Goal: Information Seeking & Learning: Learn about a topic

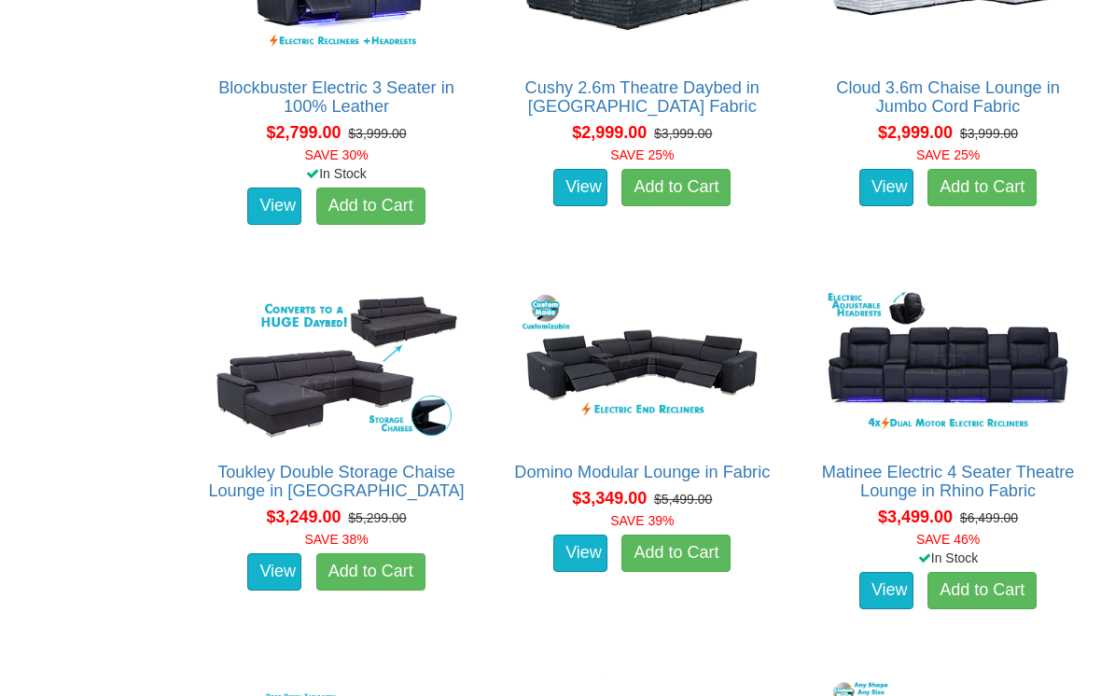
scroll to position [2925, 0]
click at [283, 399] on img at bounding box center [336, 365] width 257 height 158
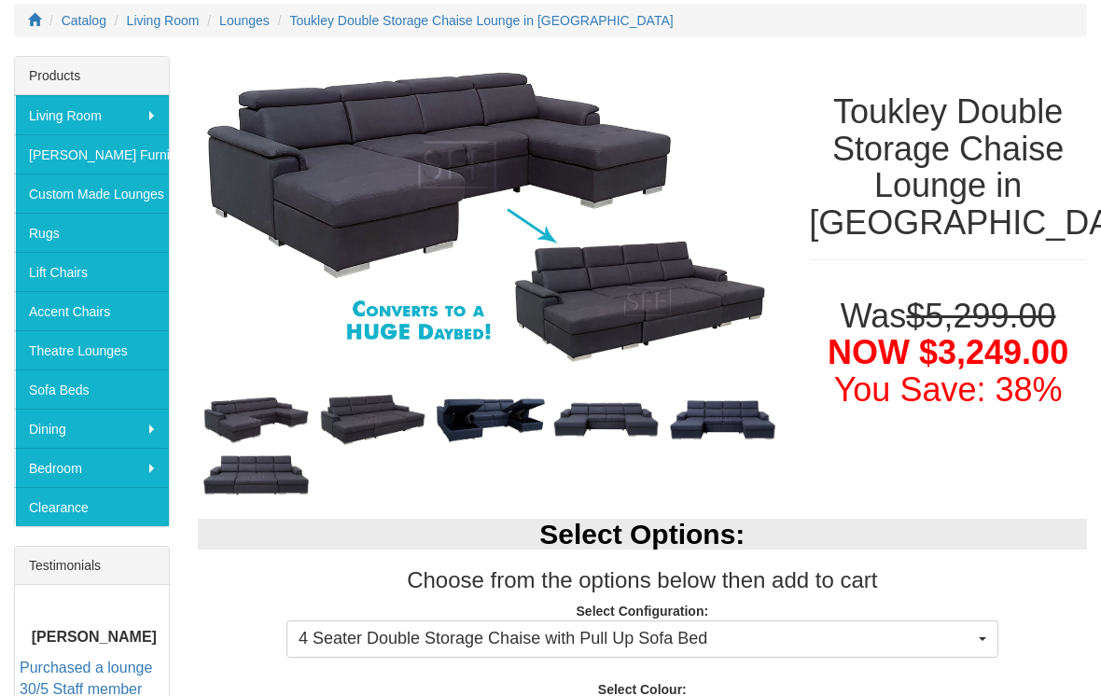
scroll to position [271, 0]
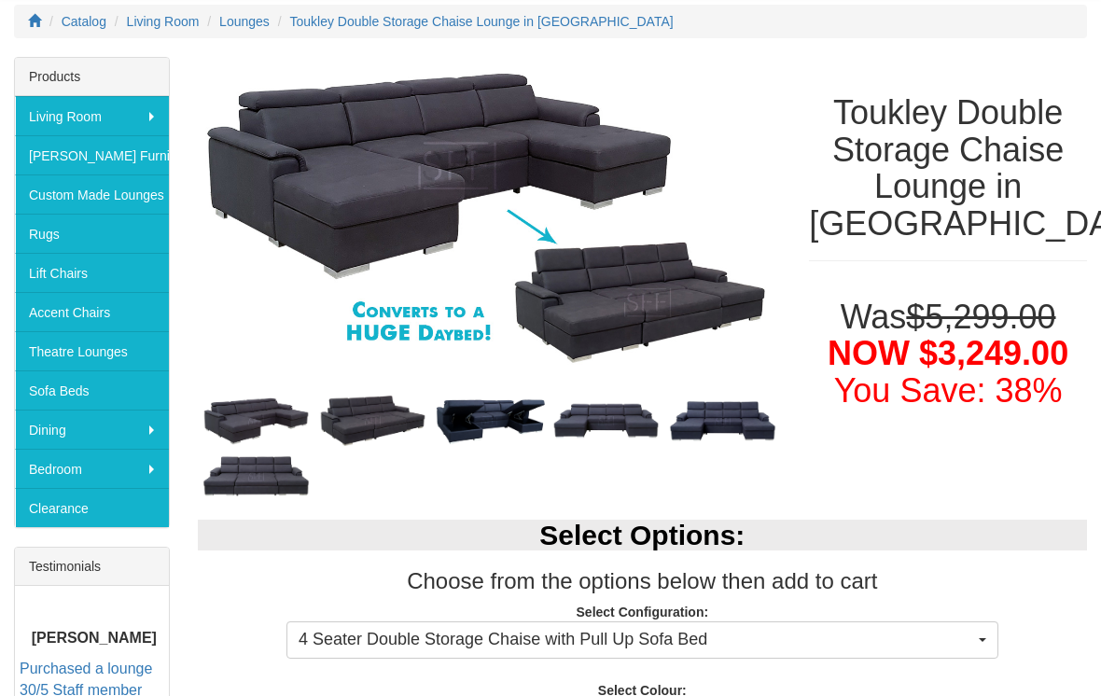
click at [375, 409] on img at bounding box center [372, 421] width 117 height 60
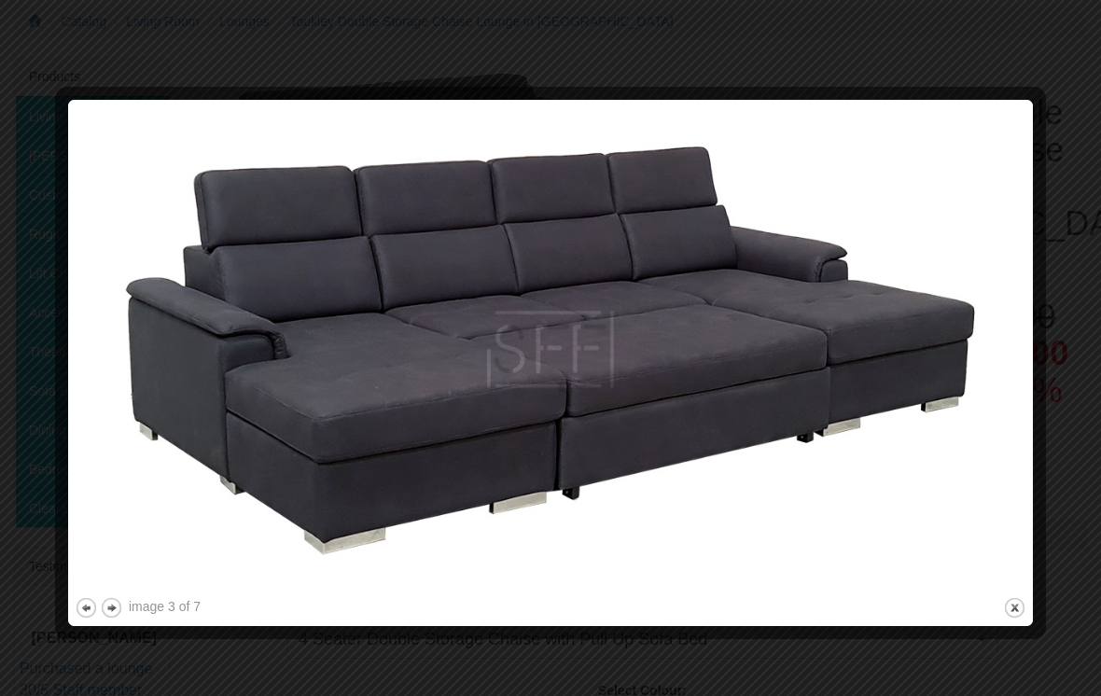
click at [735, 423] on img at bounding box center [550, 349] width 951 height 487
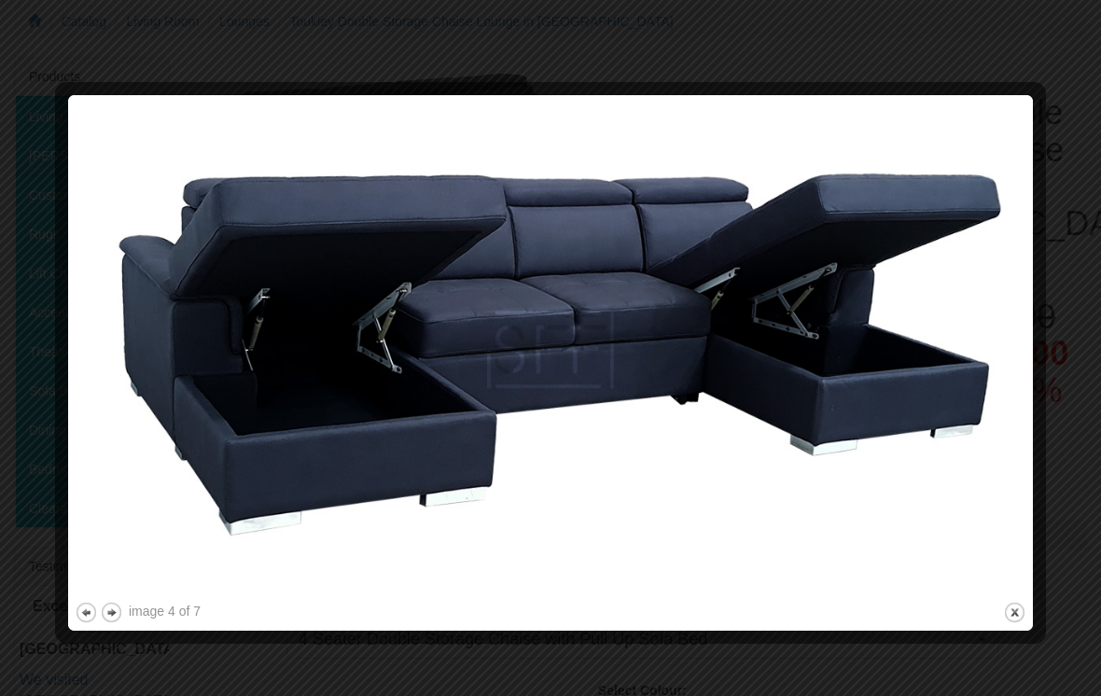
click at [751, 447] on img at bounding box center [550, 350] width 951 height 496
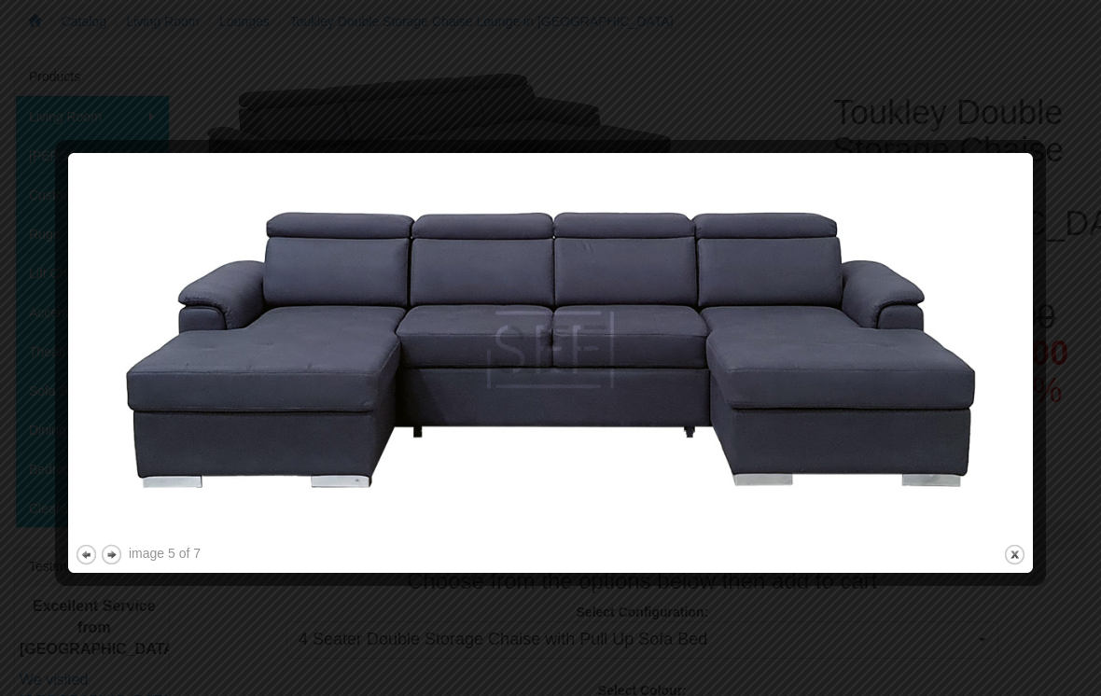
click at [780, 433] on img at bounding box center [550, 350] width 951 height 381
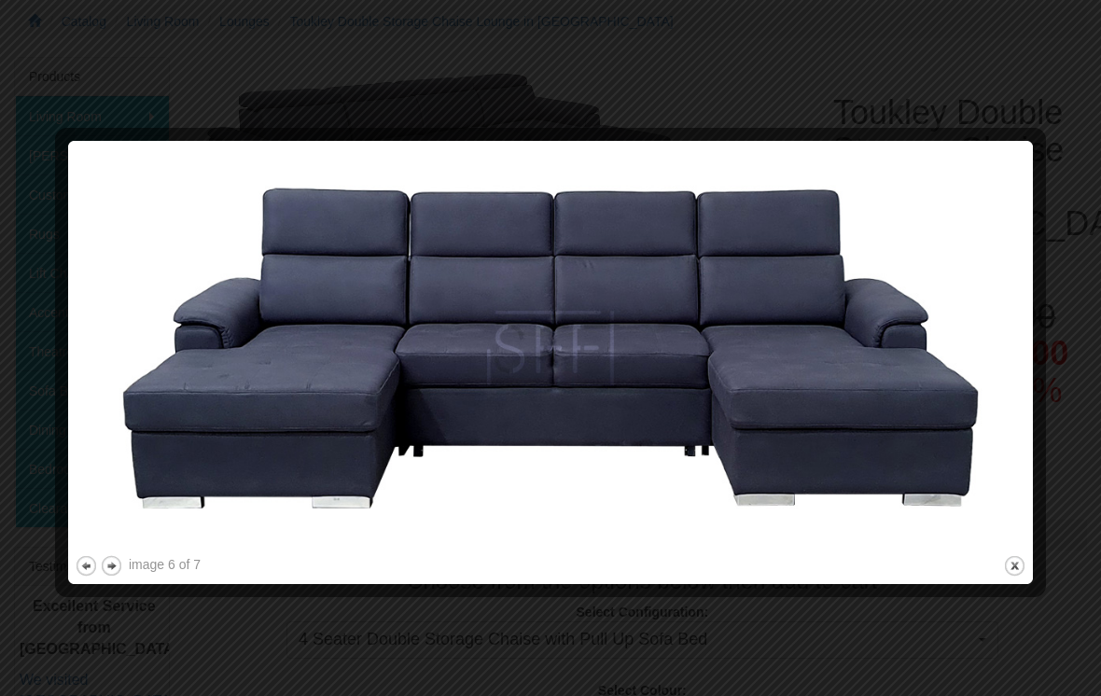
click at [877, 398] on img at bounding box center [550, 349] width 951 height 404
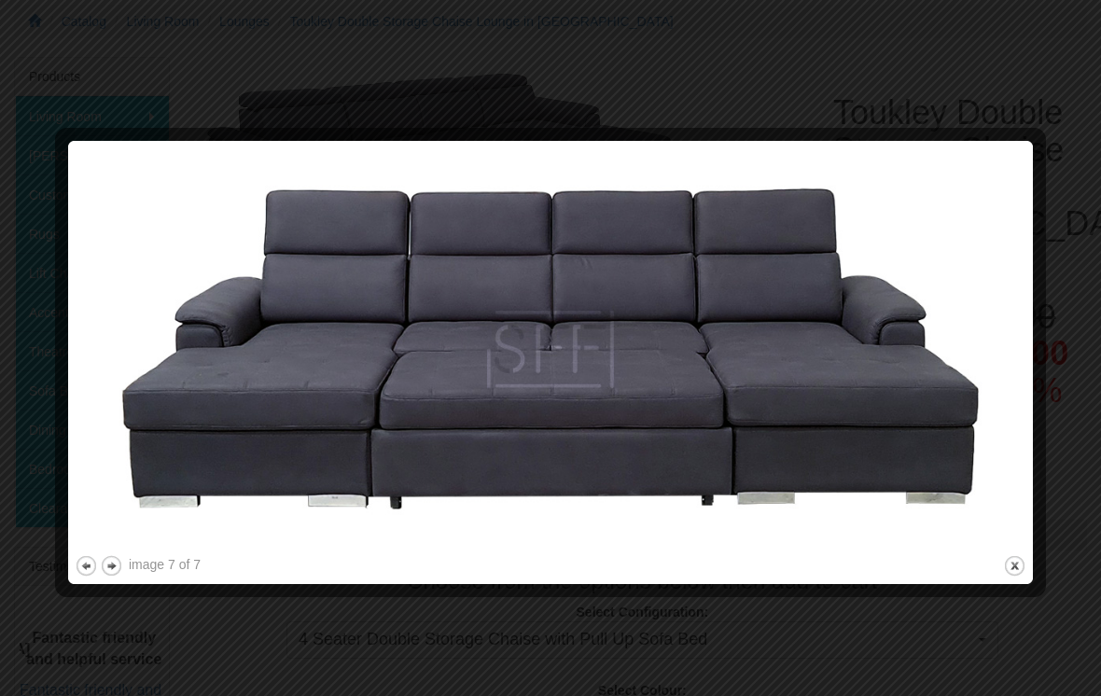
click at [908, 397] on img at bounding box center [550, 349] width 951 height 404
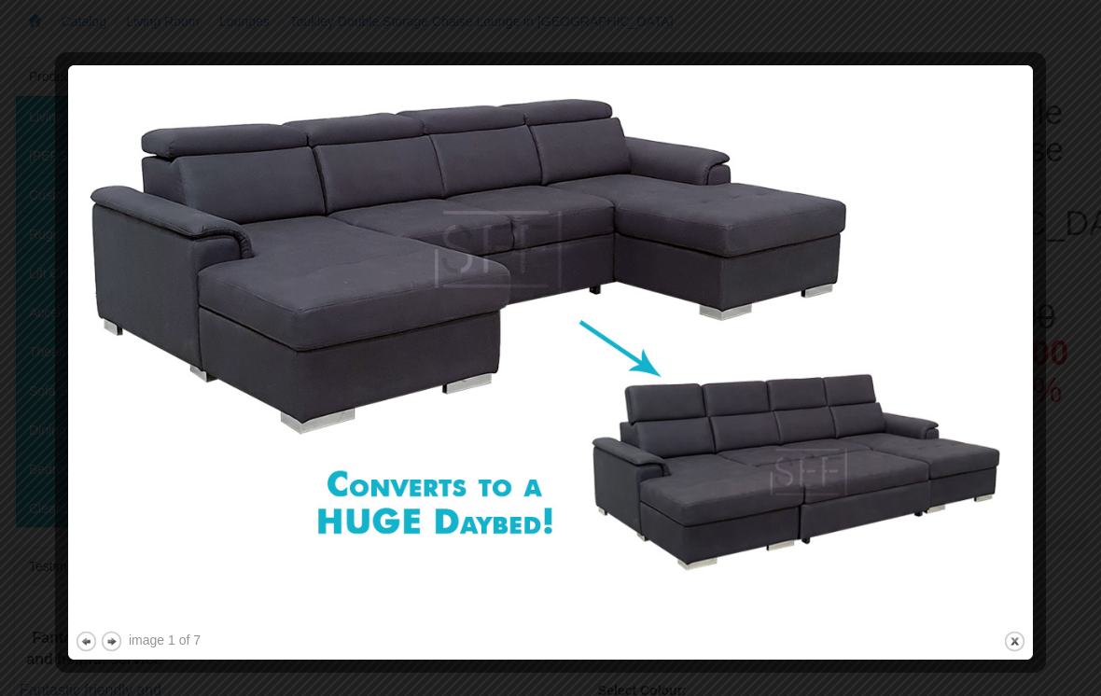
click at [937, 417] on img at bounding box center [550, 349] width 951 height 555
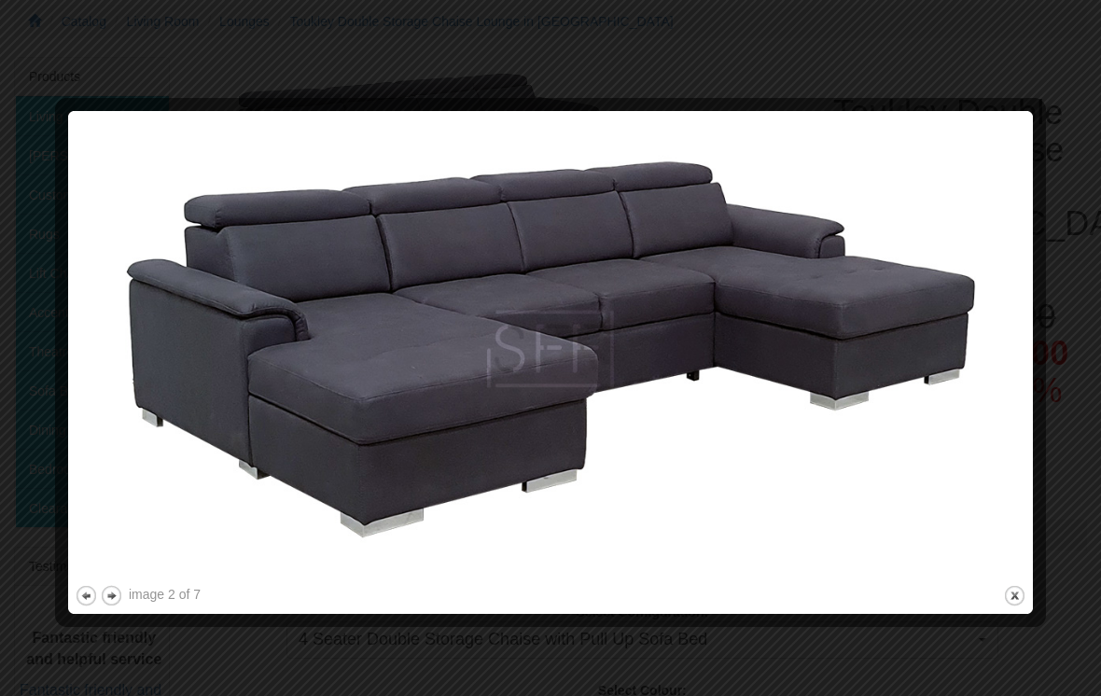
click at [923, 420] on img at bounding box center [550, 350] width 951 height 464
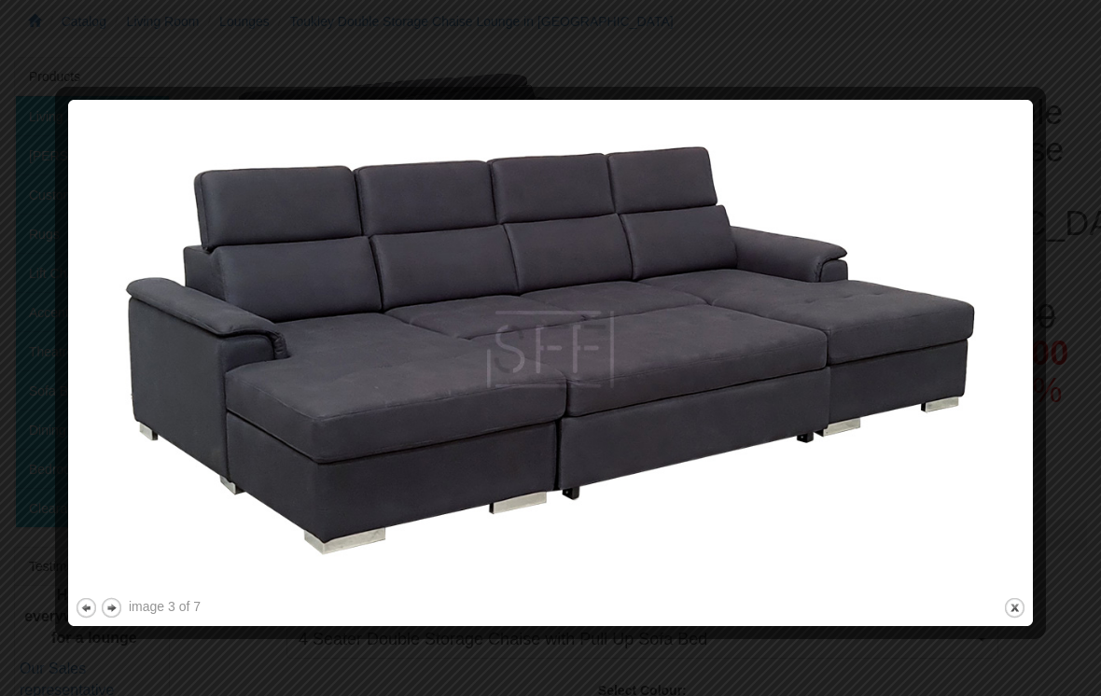
click at [922, 450] on img at bounding box center [550, 349] width 951 height 487
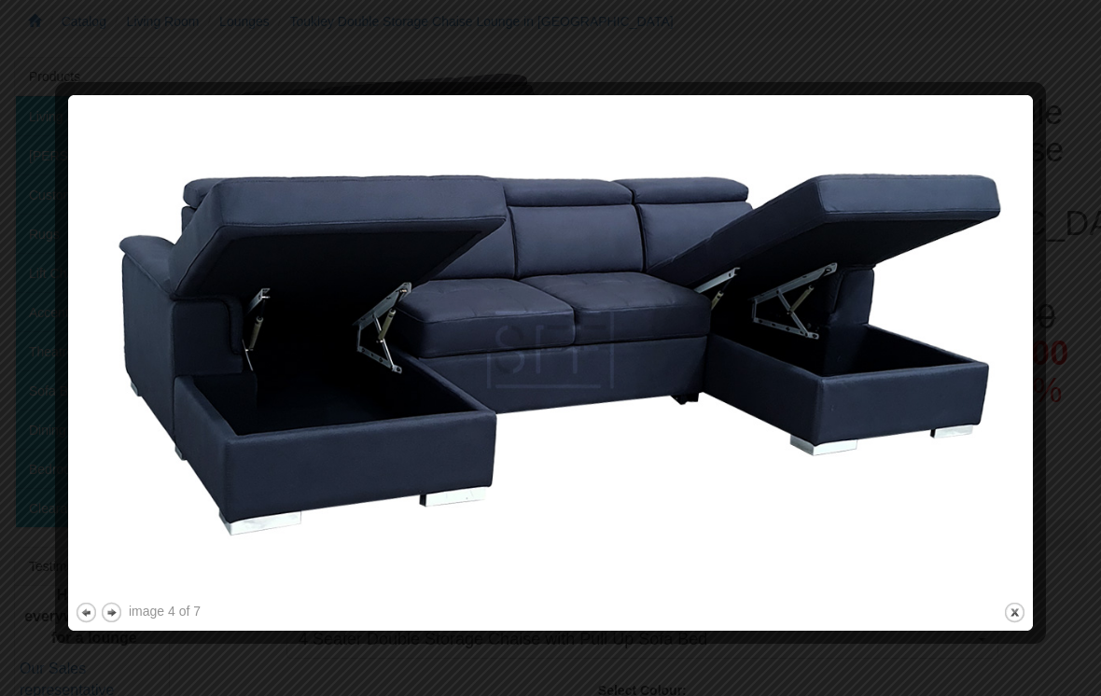
click at [927, 462] on img at bounding box center [550, 350] width 951 height 496
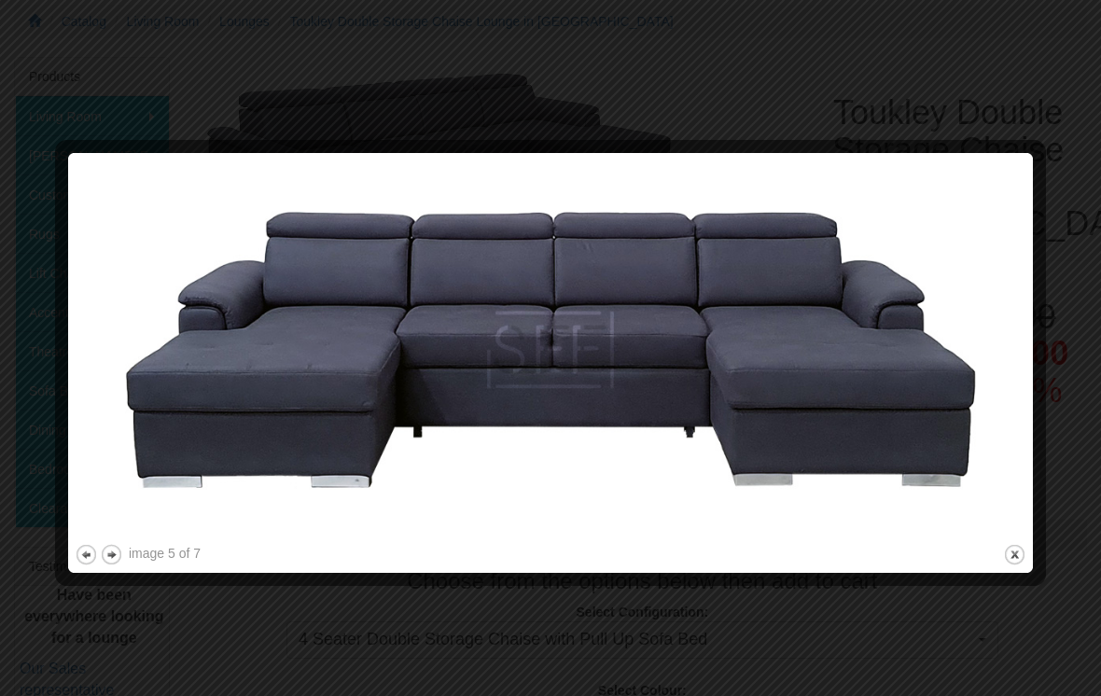
click at [932, 465] on img at bounding box center [550, 350] width 951 height 381
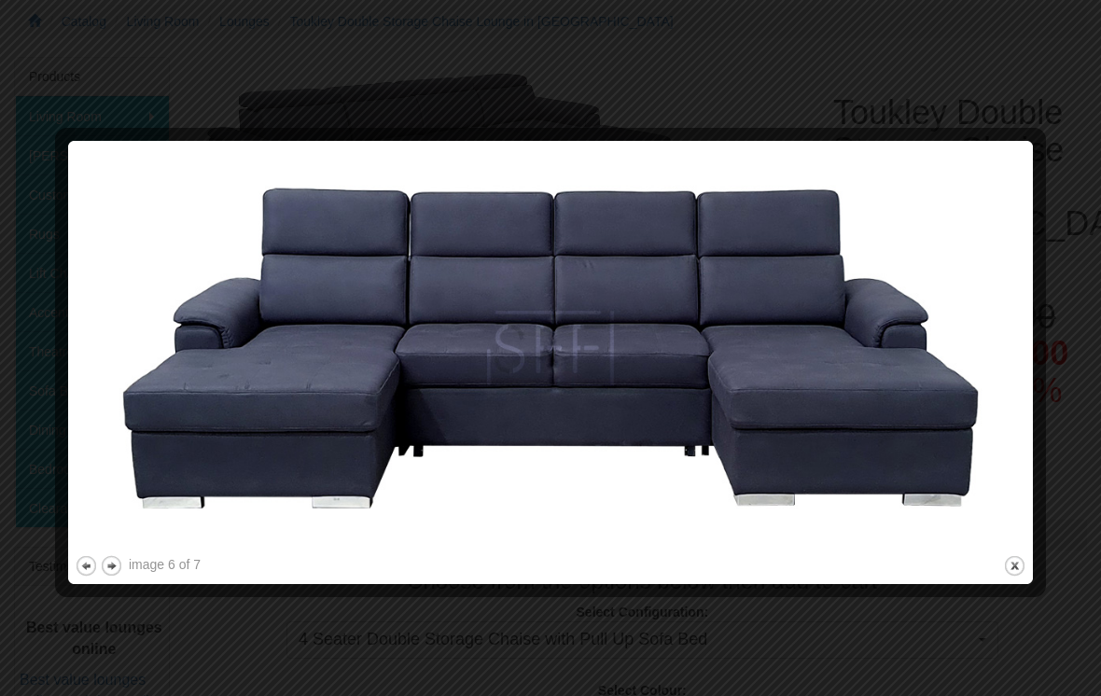
click at [870, 449] on img at bounding box center [550, 349] width 951 height 404
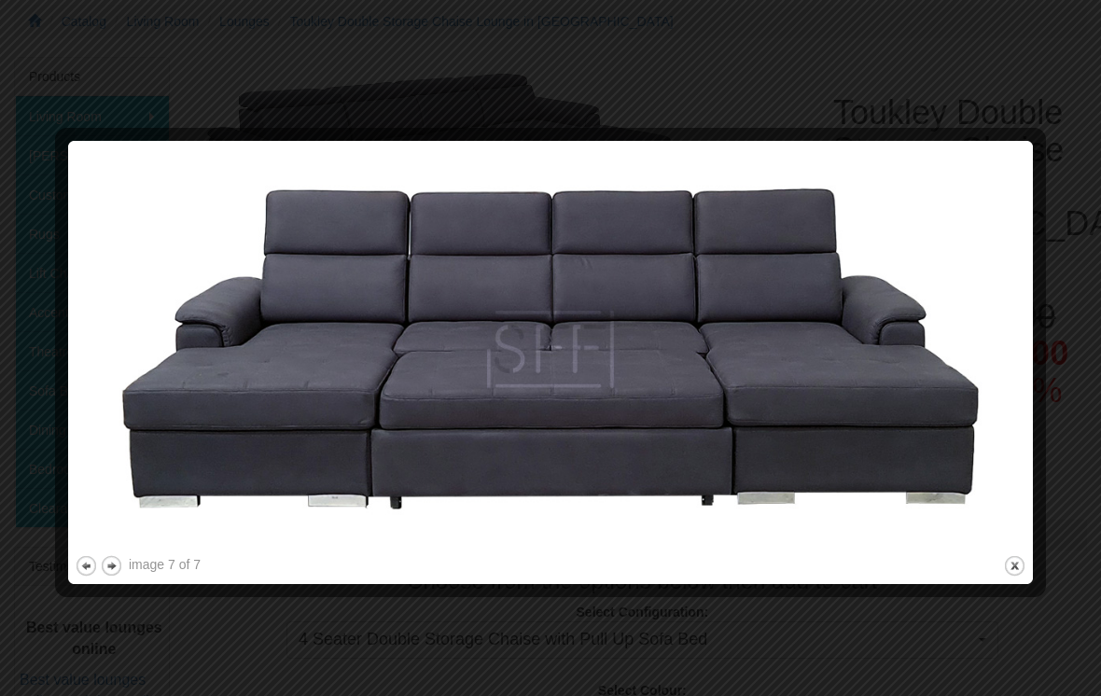
click at [936, 439] on img at bounding box center [550, 349] width 951 height 404
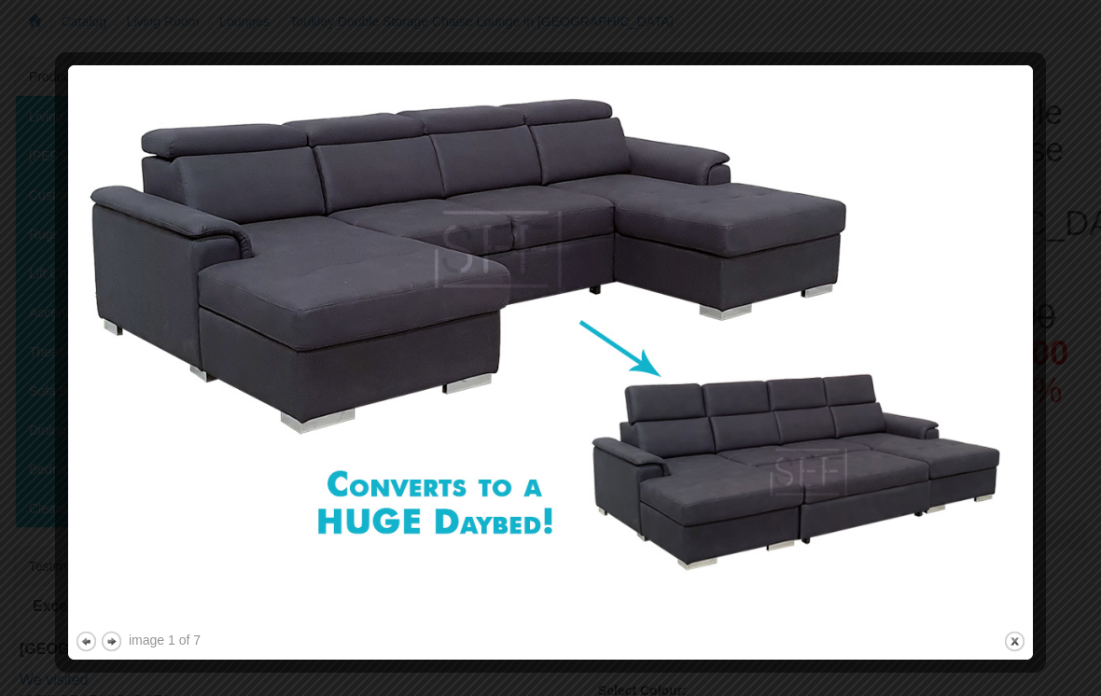
click at [908, 236] on img at bounding box center [550, 349] width 951 height 555
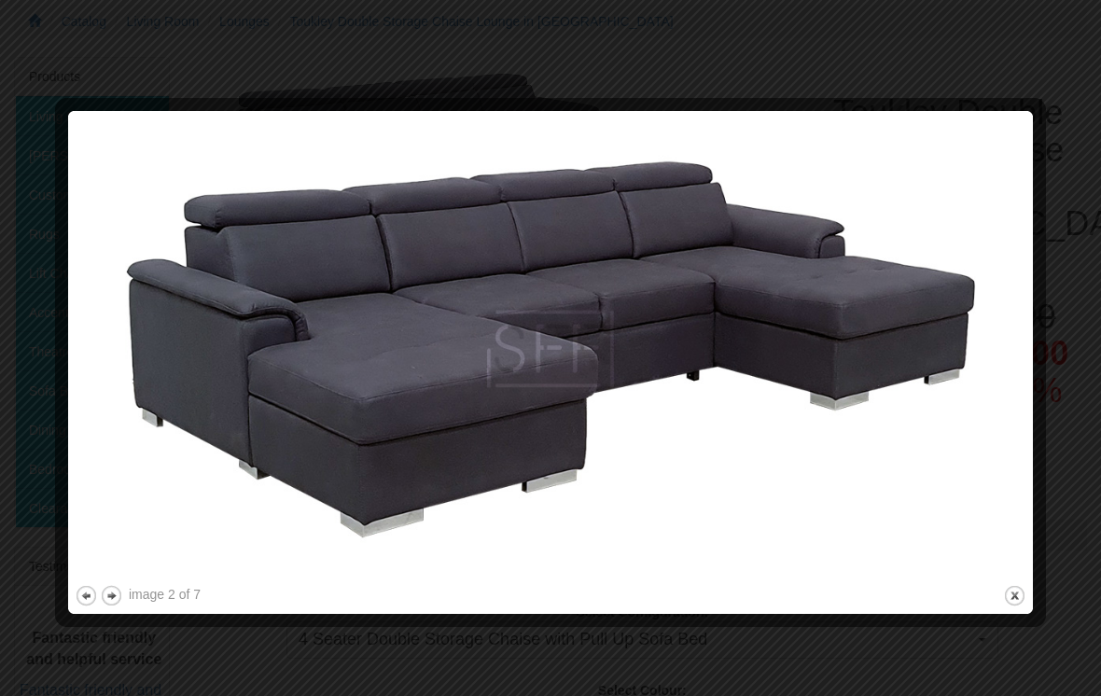
click at [907, 233] on img at bounding box center [550, 350] width 951 height 464
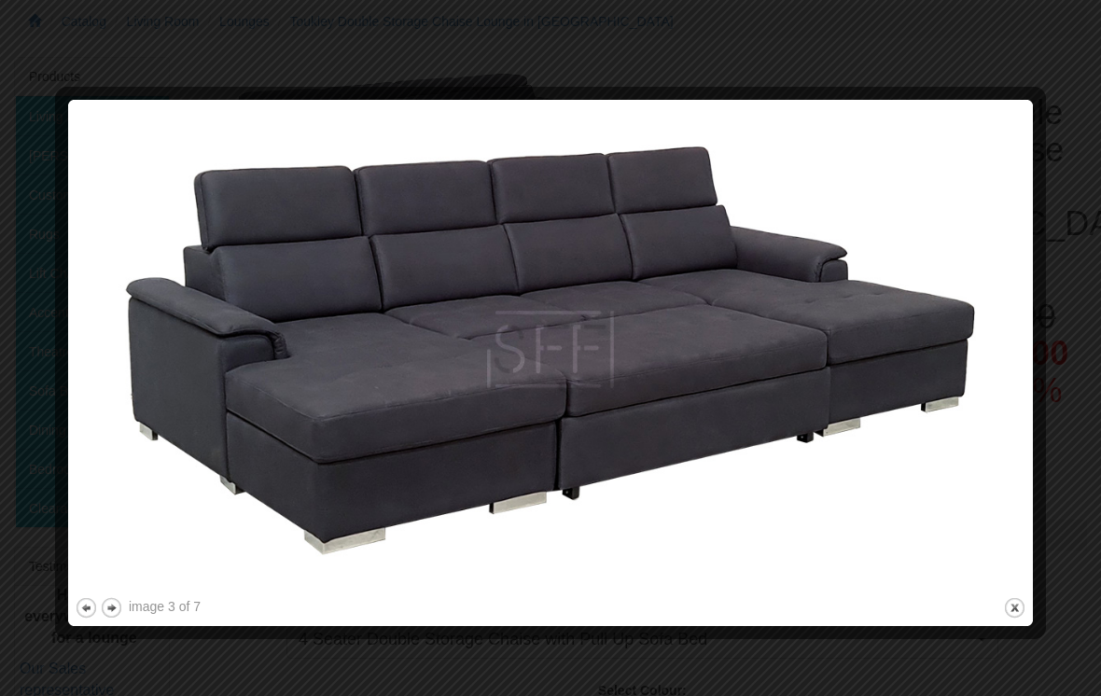
click at [876, 229] on img at bounding box center [550, 349] width 951 height 487
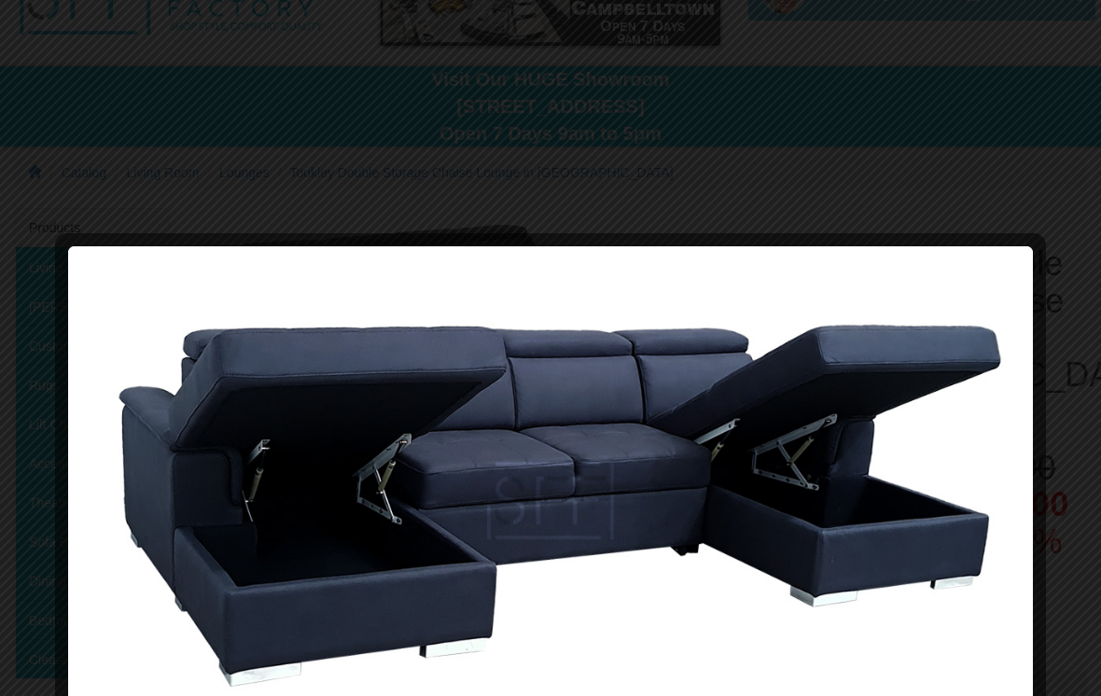
scroll to position [0, 0]
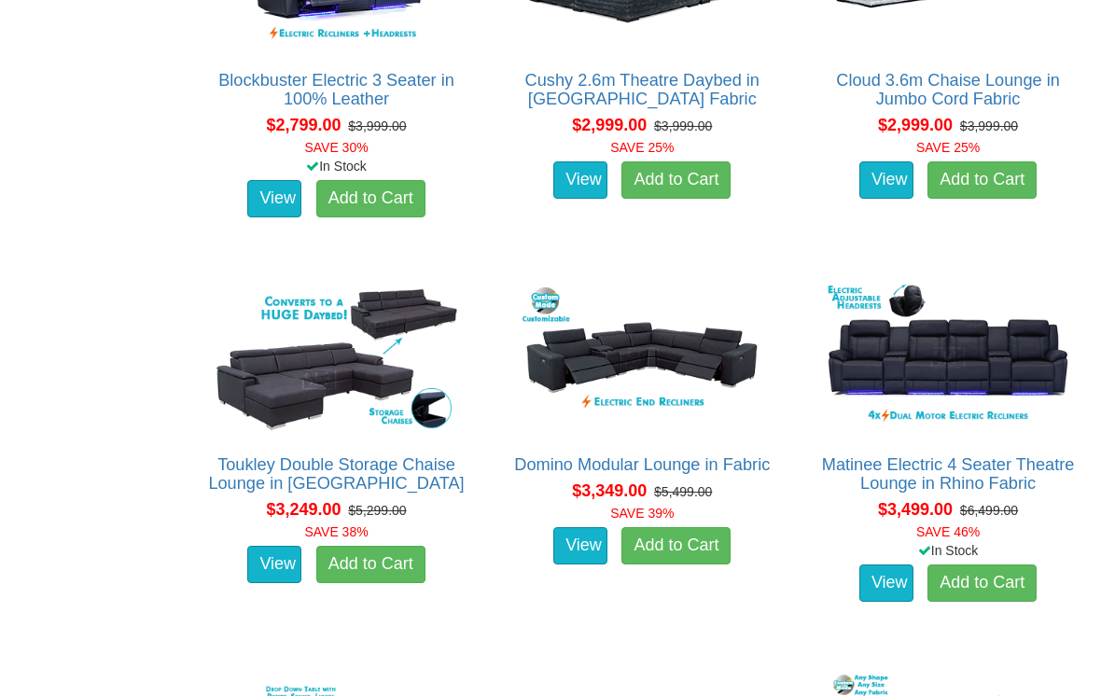
scroll to position [2933, 0]
click at [323, 367] on img at bounding box center [336, 358] width 257 height 158
